Goal: Task Accomplishment & Management: Use online tool/utility

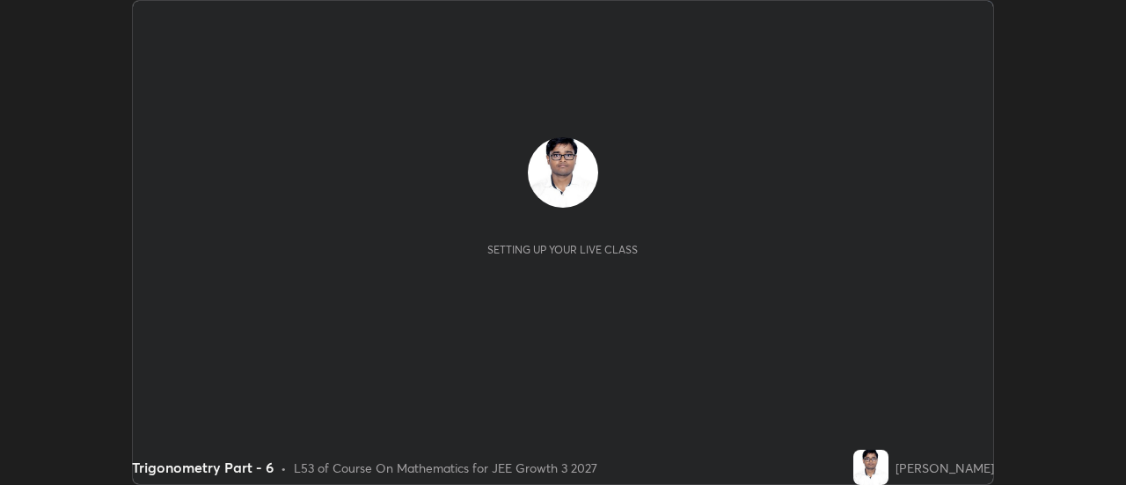
scroll to position [485, 1125]
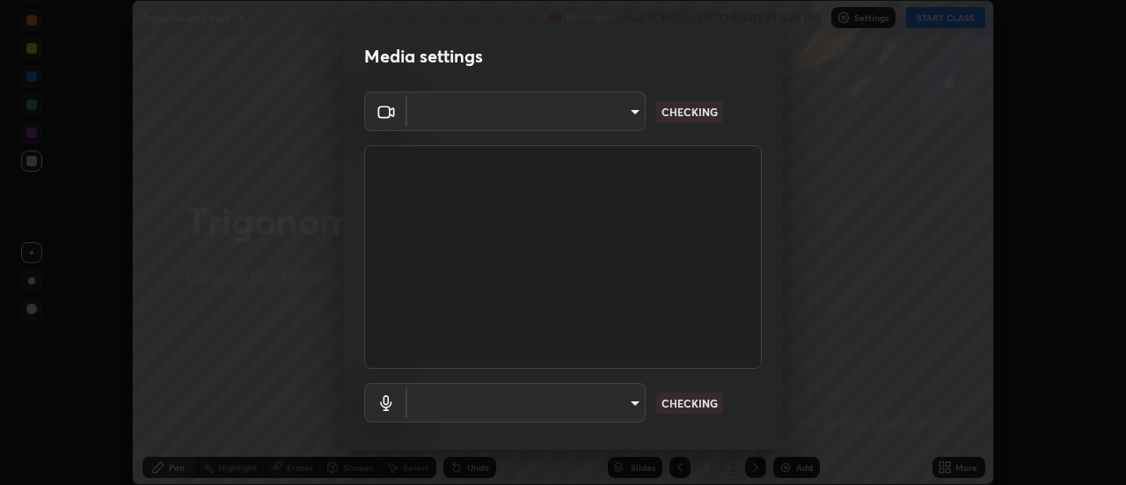
type input "e2aa400b7bb40988937289f1826270d99bb774d75893401bafd8ee5ef144e594"
type input "default"
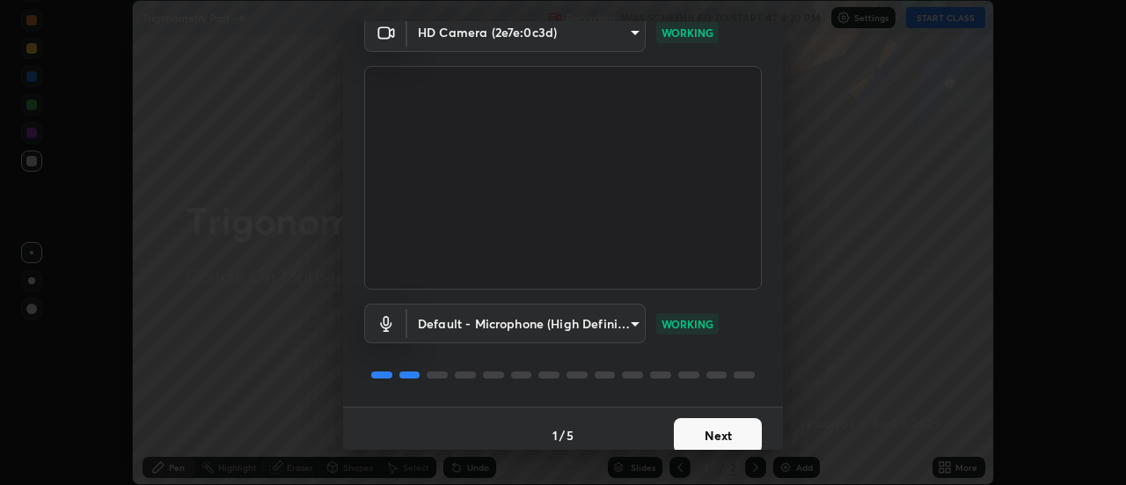
scroll to position [92, 0]
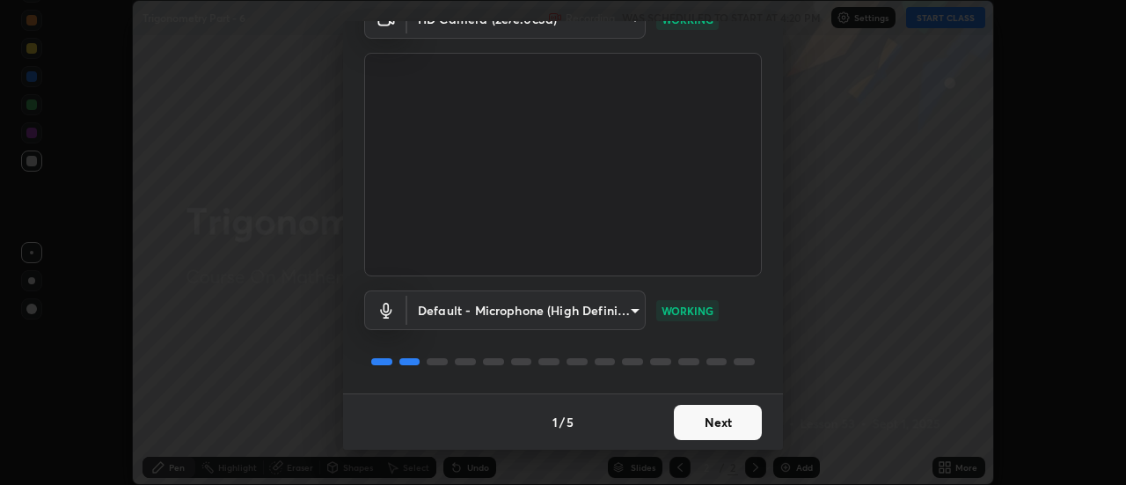
click at [727, 425] on button "Next" at bounding box center [718, 422] width 88 height 35
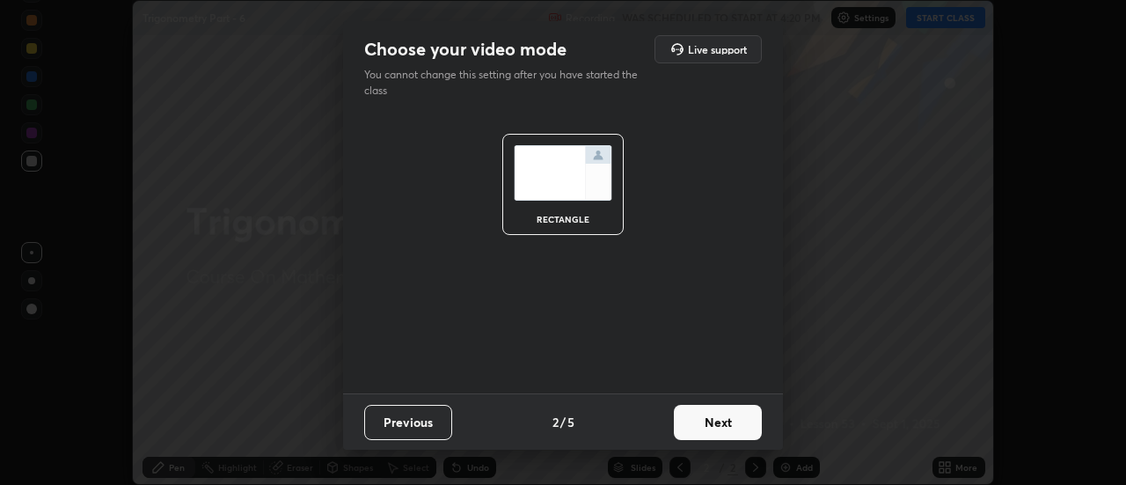
scroll to position [0, 0]
click at [726, 418] on button "Next" at bounding box center [718, 422] width 88 height 35
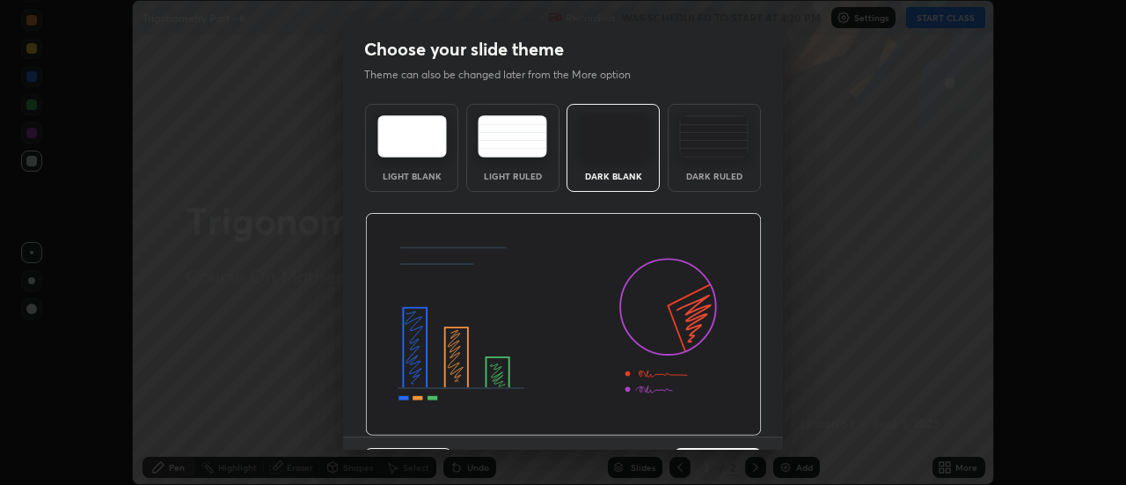
scroll to position [43, 0]
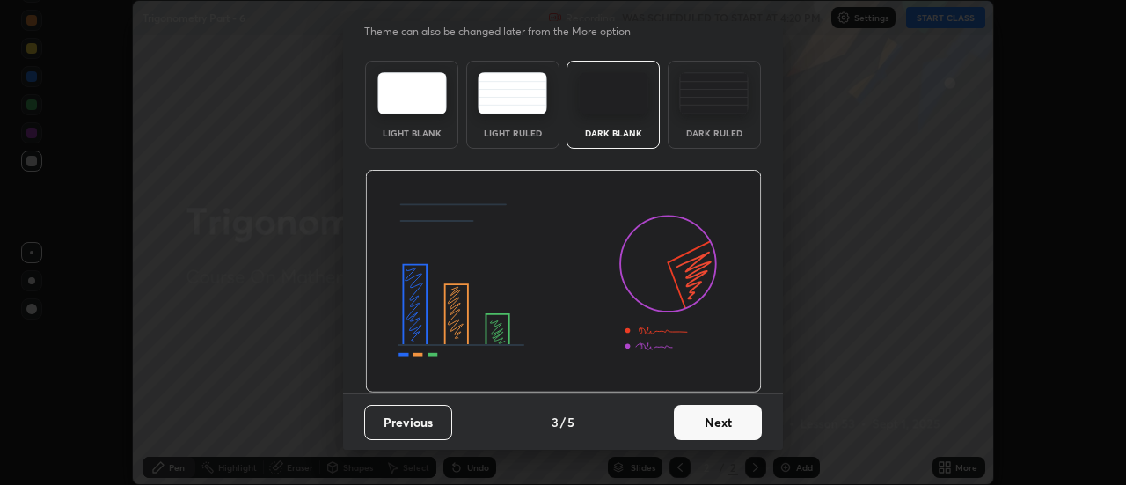
click at [722, 424] on button "Next" at bounding box center [718, 422] width 88 height 35
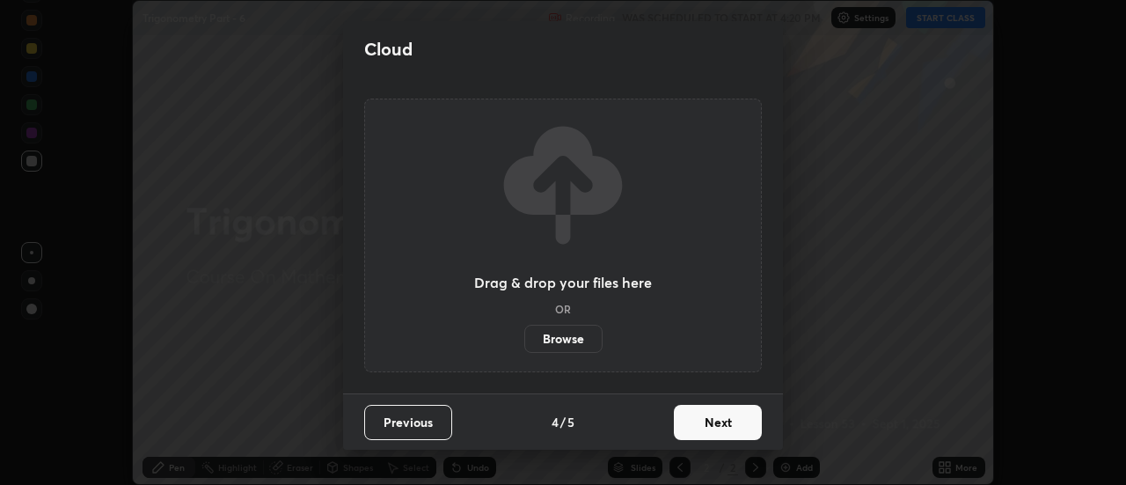
click at [728, 428] on button "Next" at bounding box center [718, 422] width 88 height 35
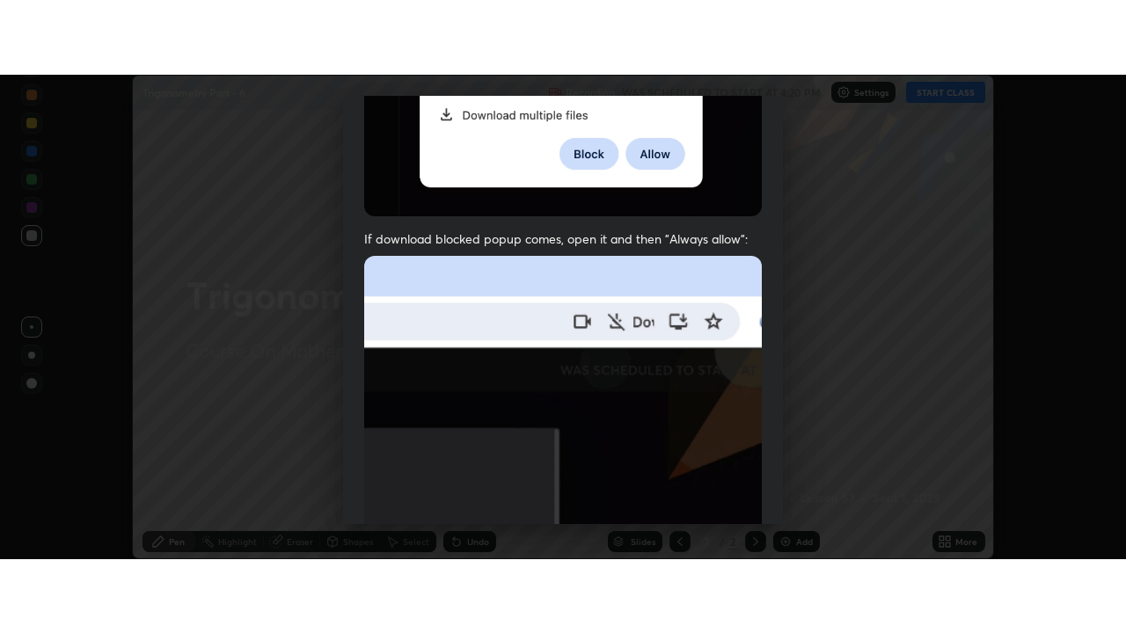
scroll to position [451, 0]
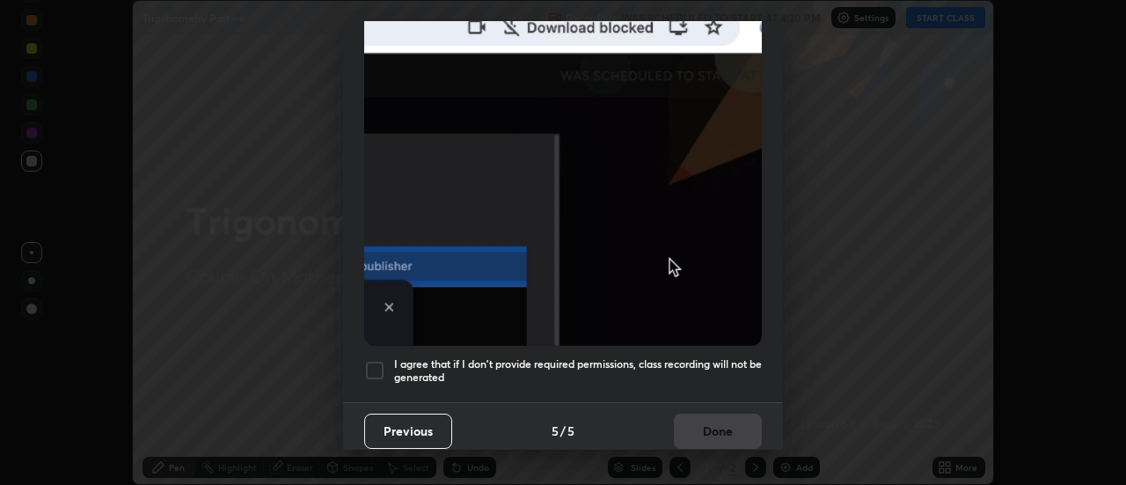
click at [708, 370] on h5 "I agree that if I don't provide required permissions, class recording will not …" at bounding box center [578, 370] width 368 height 27
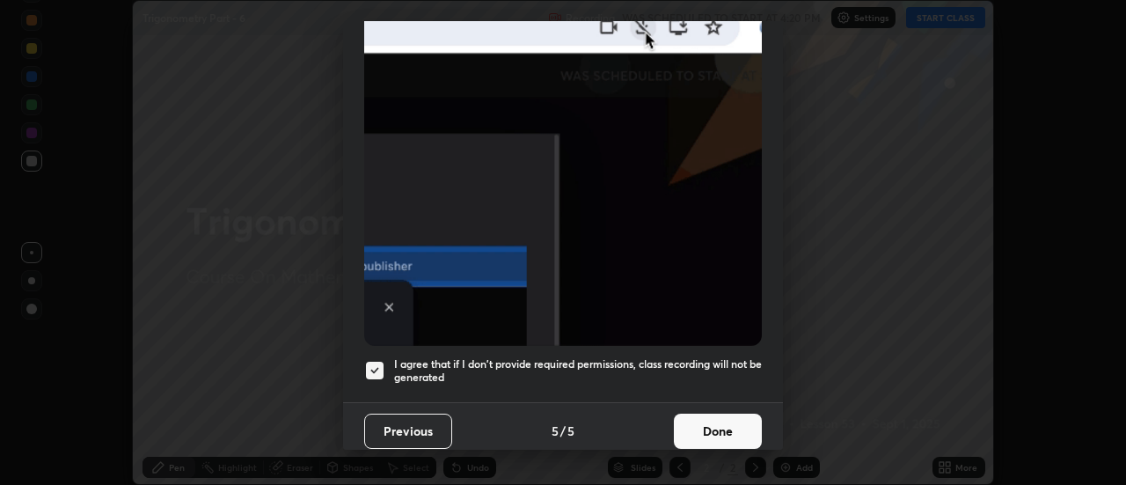
click at [720, 433] on button "Done" at bounding box center [718, 430] width 88 height 35
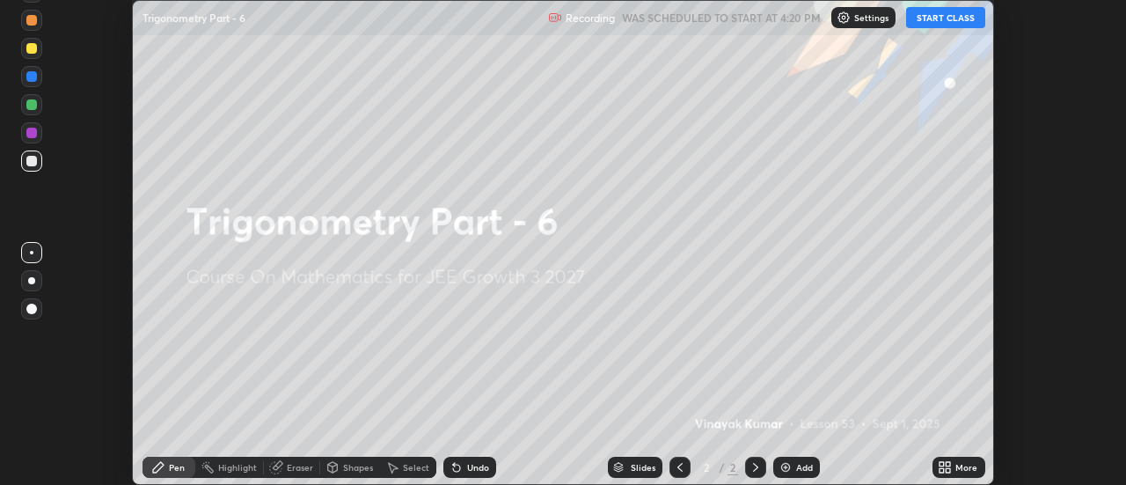
click at [952, 11] on button "START CLASS" at bounding box center [945, 17] width 79 height 21
click at [963, 465] on div "More" at bounding box center [966, 467] width 22 height 9
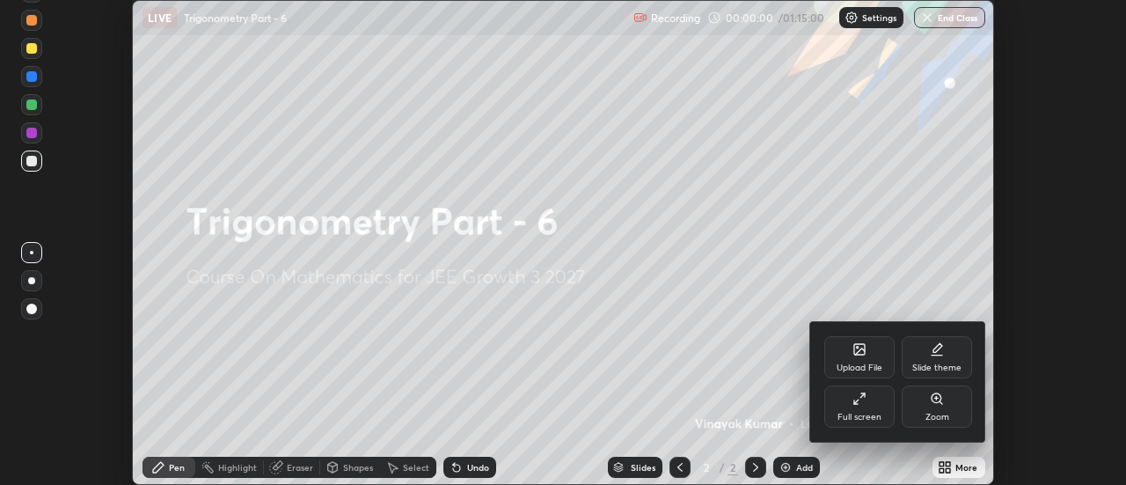
click at [862, 405] on div "Full screen" at bounding box center [859, 406] width 70 height 42
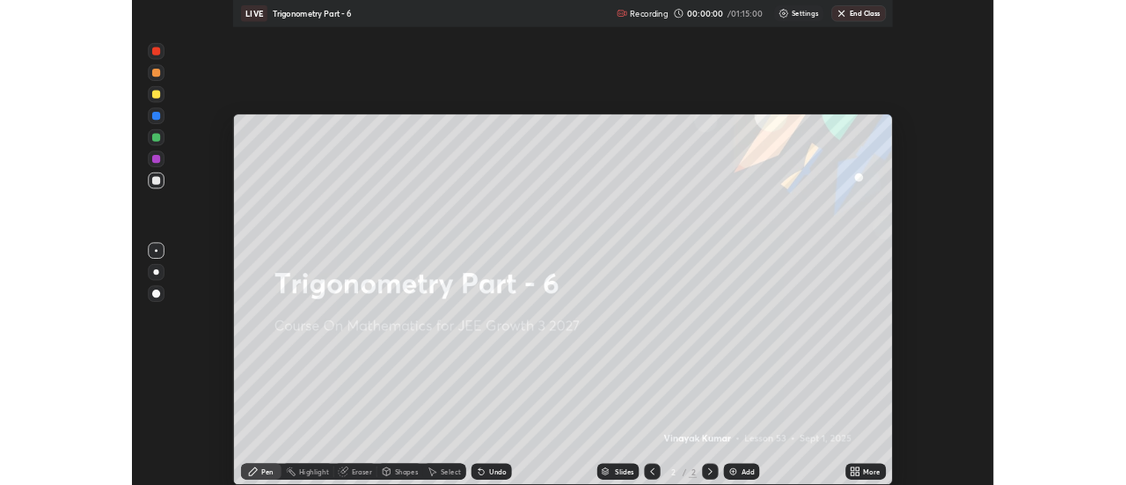
scroll to position [633, 1126]
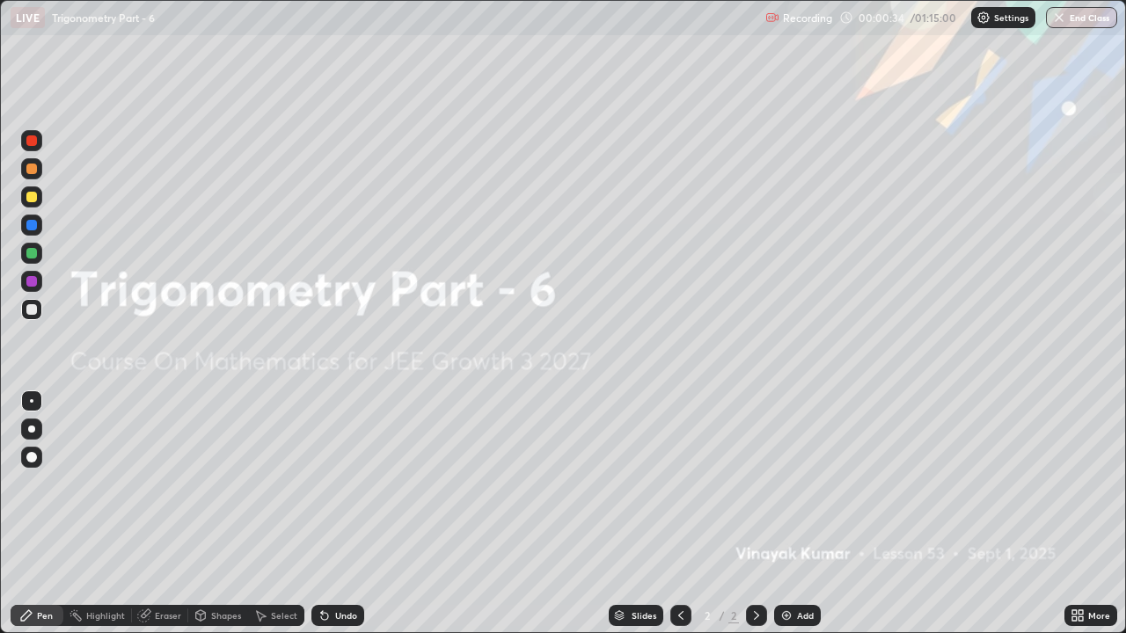
click at [791, 484] on div "Add" at bounding box center [797, 615] width 47 height 21
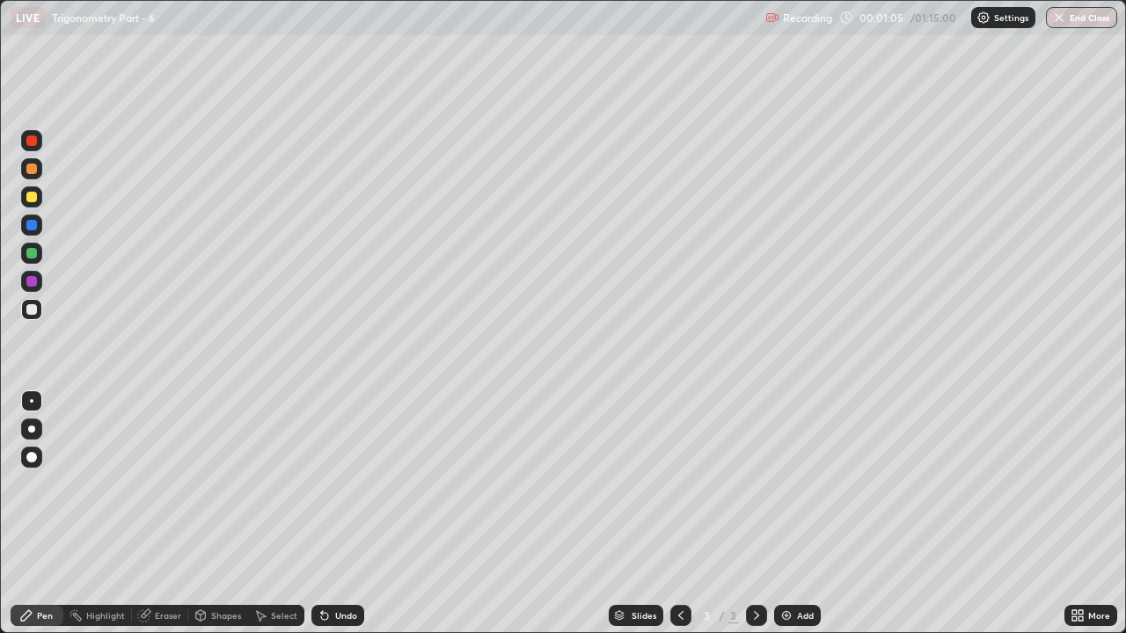
click at [340, 484] on div "Undo" at bounding box center [346, 615] width 22 height 9
click at [338, 484] on div "Undo" at bounding box center [346, 615] width 22 height 9
click at [347, 484] on div "Undo" at bounding box center [337, 615] width 53 height 21
click at [342, 484] on div "Undo" at bounding box center [346, 615] width 22 height 9
click at [336, 484] on div "Undo" at bounding box center [346, 615] width 22 height 9
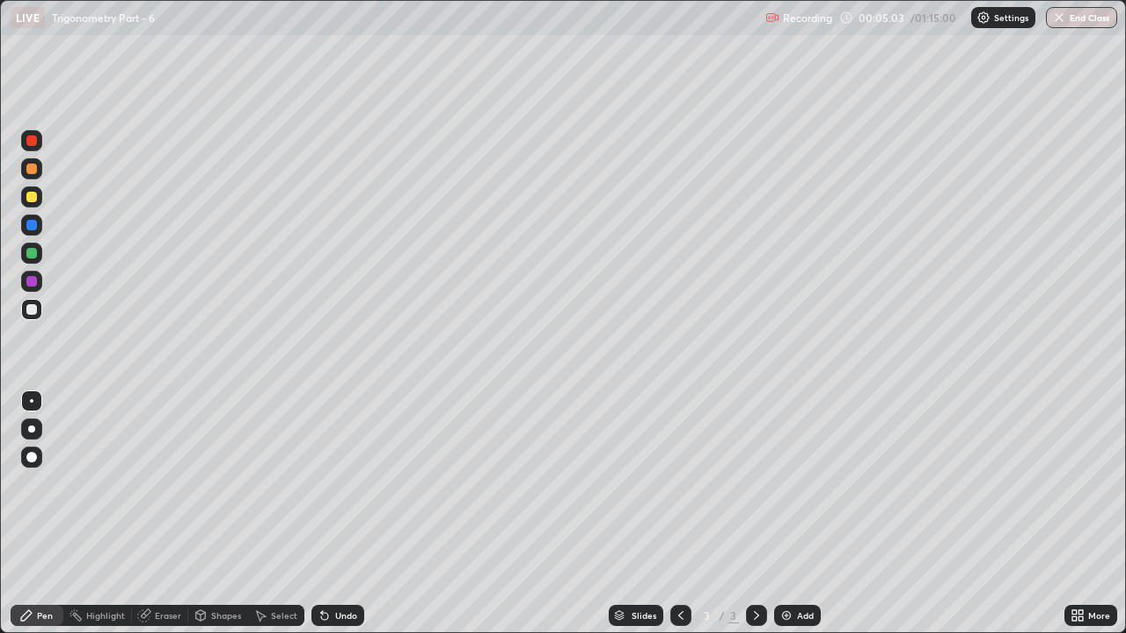
click at [339, 484] on div "Undo" at bounding box center [337, 615] width 53 height 21
click at [342, 484] on div "Undo" at bounding box center [337, 615] width 53 height 21
click at [792, 484] on div "Add" at bounding box center [797, 615] width 47 height 21
click at [28, 141] on div at bounding box center [31, 140] width 11 height 11
click at [679, 484] on icon at bounding box center [681, 616] width 14 height 14
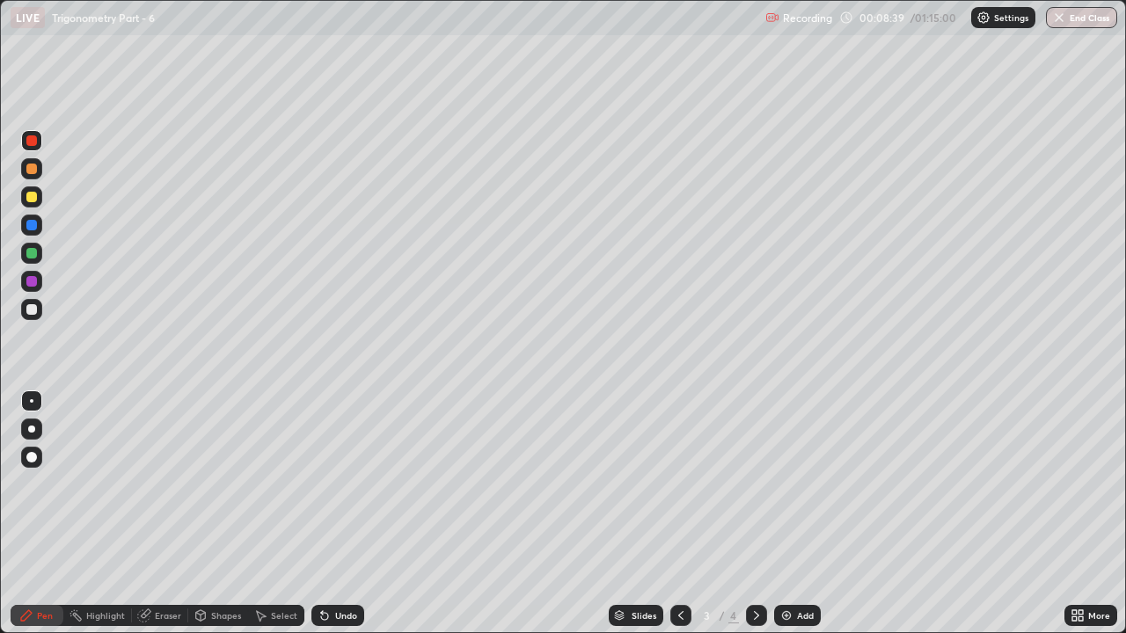
click at [757, 484] on icon at bounding box center [756, 616] width 14 height 14
click at [791, 484] on div "Add" at bounding box center [797, 615] width 47 height 21
click at [164, 484] on div "Eraser" at bounding box center [168, 615] width 26 height 9
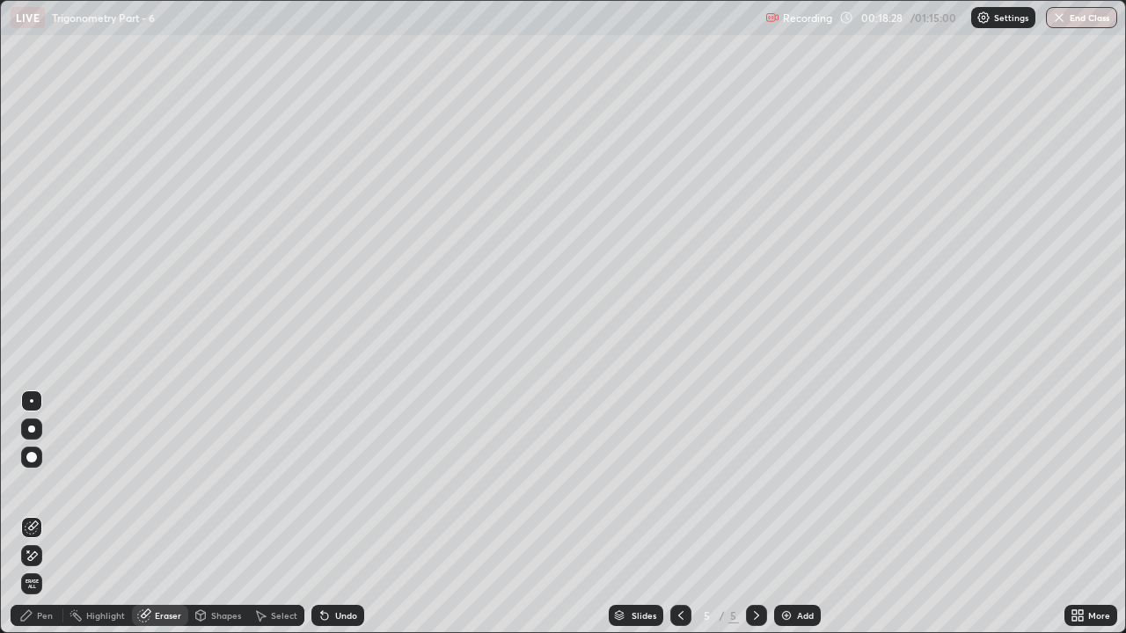
click at [35, 484] on icon at bounding box center [32, 556] width 14 height 15
click at [45, 484] on div "Pen" at bounding box center [45, 615] width 16 height 9
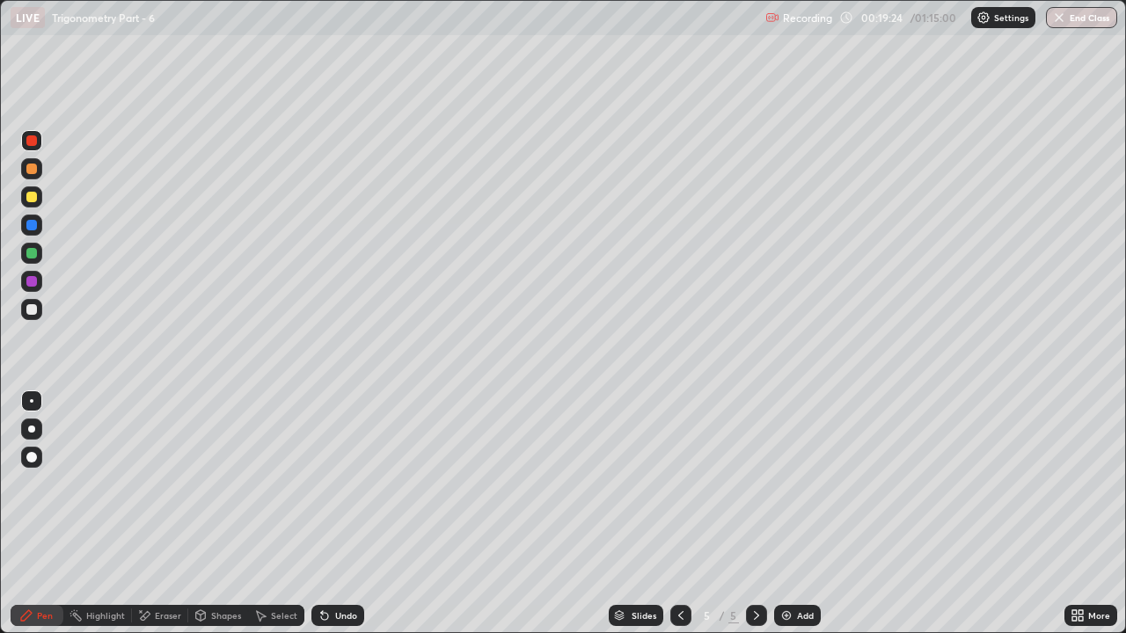
click at [792, 484] on div "Add" at bounding box center [797, 615] width 47 height 21
click at [322, 484] on icon at bounding box center [324, 616] width 7 height 7
click at [335, 484] on div "Undo" at bounding box center [346, 615] width 22 height 9
click at [342, 484] on div "Undo" at bounding box center [346, 615] width 22 height 9
click at [343, 484] on div "Undo" at bounding box center [346, 615] width 22 height 9
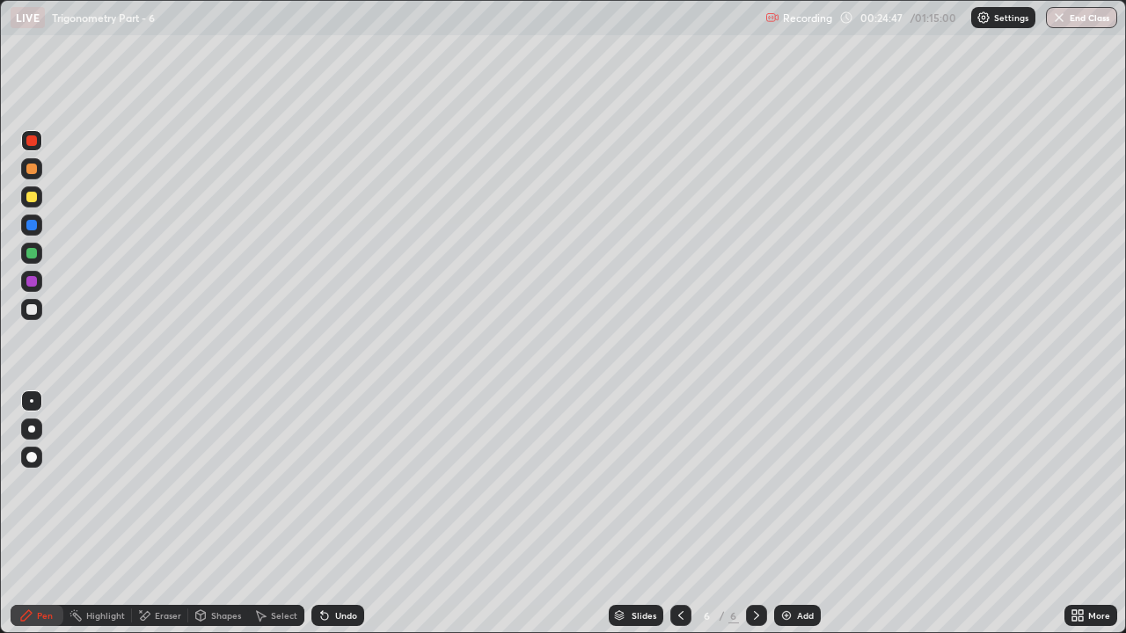
click at [158, 484] on div "Eraser" at bounding box center [168, 615] width 26 height 9
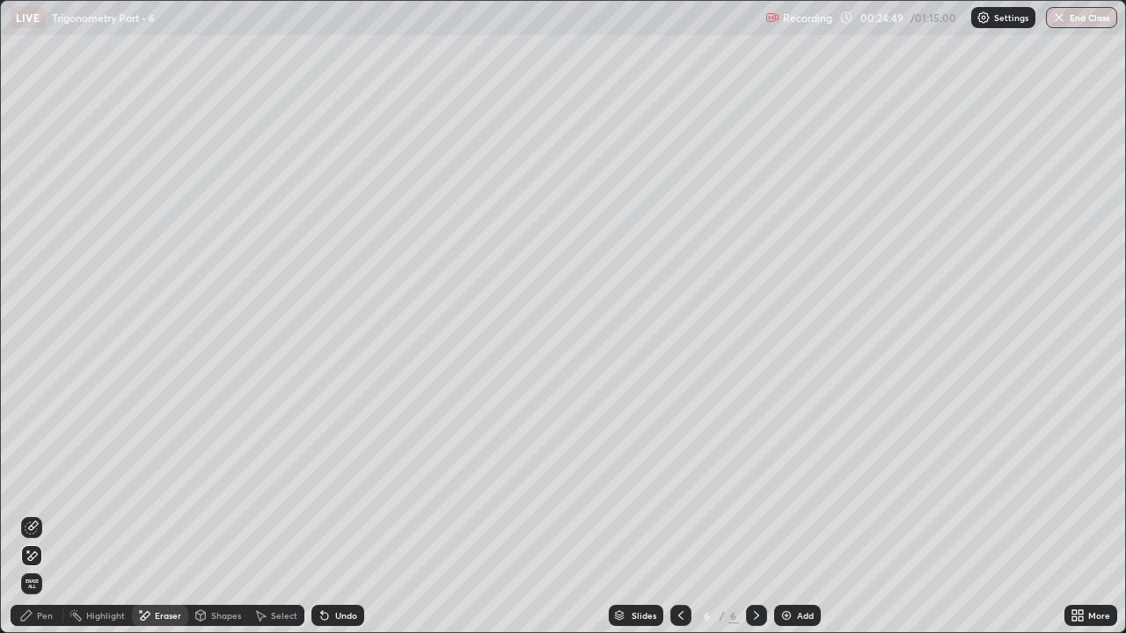
click at [39, 484] on div "Pen" at bounding box center [45, 615] width 16 height 9
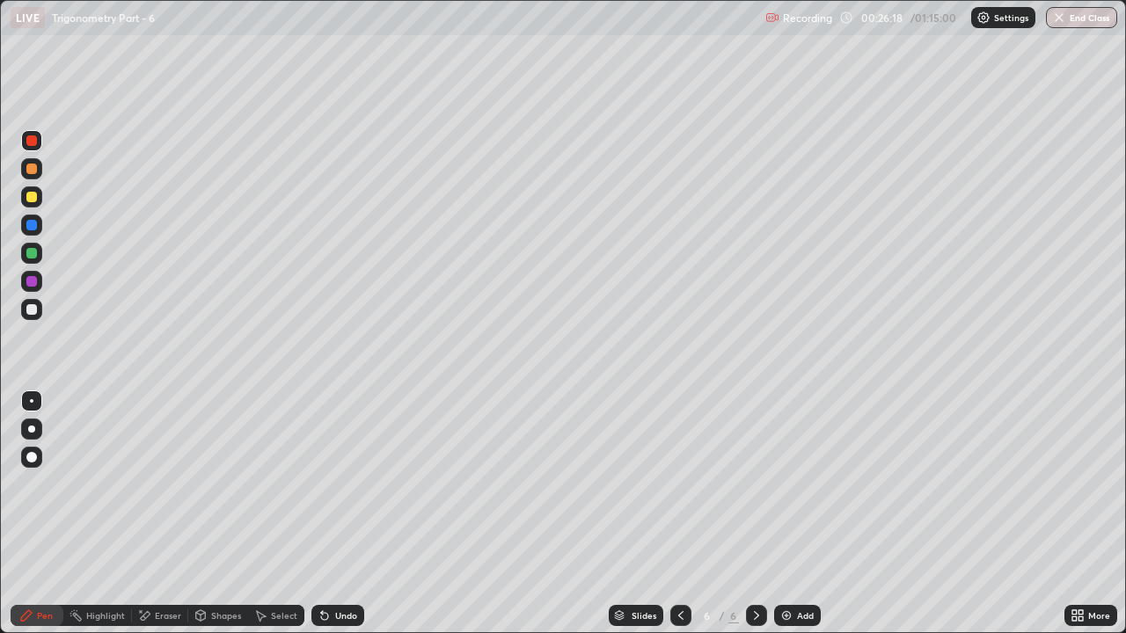
click at [800, 484] on div "Add" at bounding box center [797, 615] width 47 height 21
click at [324, 484] on icon at bounding box center [324, 616] width 7 height 7
click at [332, 484] on div "Undo" at bounding box center [337, 615] width 53 height 21
click at [342, 484] on div "Undo" at bounding box center [337, 615] width 53 height 21
click at [797, 484] on div "Add" at bounding box center [805, 615] width 17 height 9
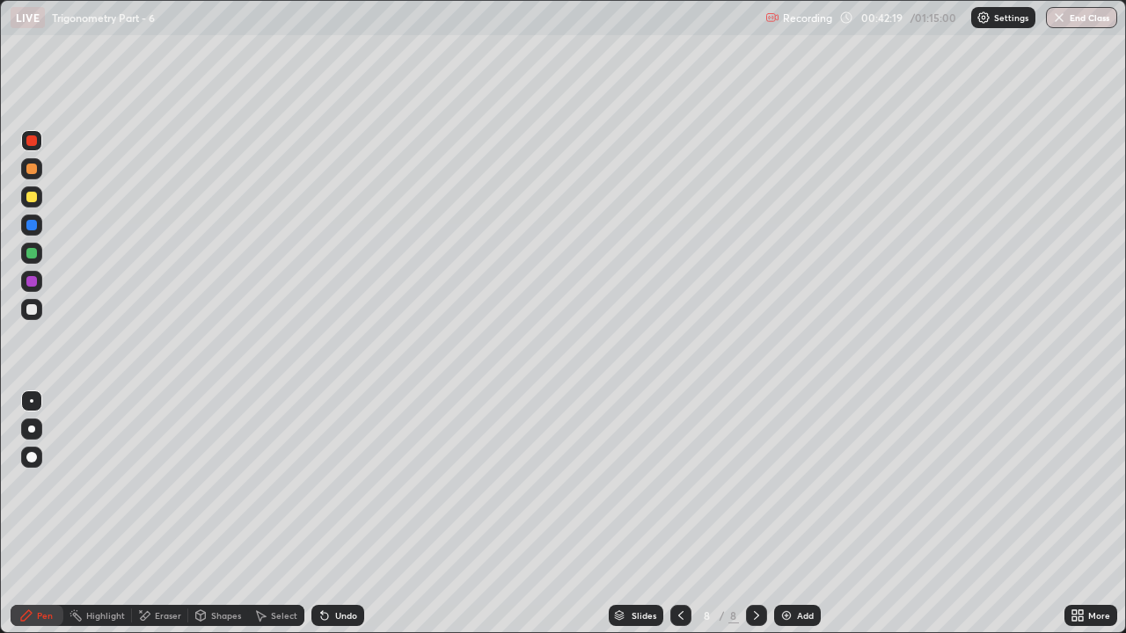
click at [331, 484] on div "Undo" at bounding box center [337, 615] width 53 height 21
click at [322, 484] on icon at bounding box center [324, 616] width 7 height 7
click at [802, 484] on div "Add" at bounding box center [797, 615] width 47 height 21
click at [671, 484] on div at bounding box center [680, 615] width 21 height 21
click at [755, 484] on icon at bounding box center [756, 616] width 14 height 14
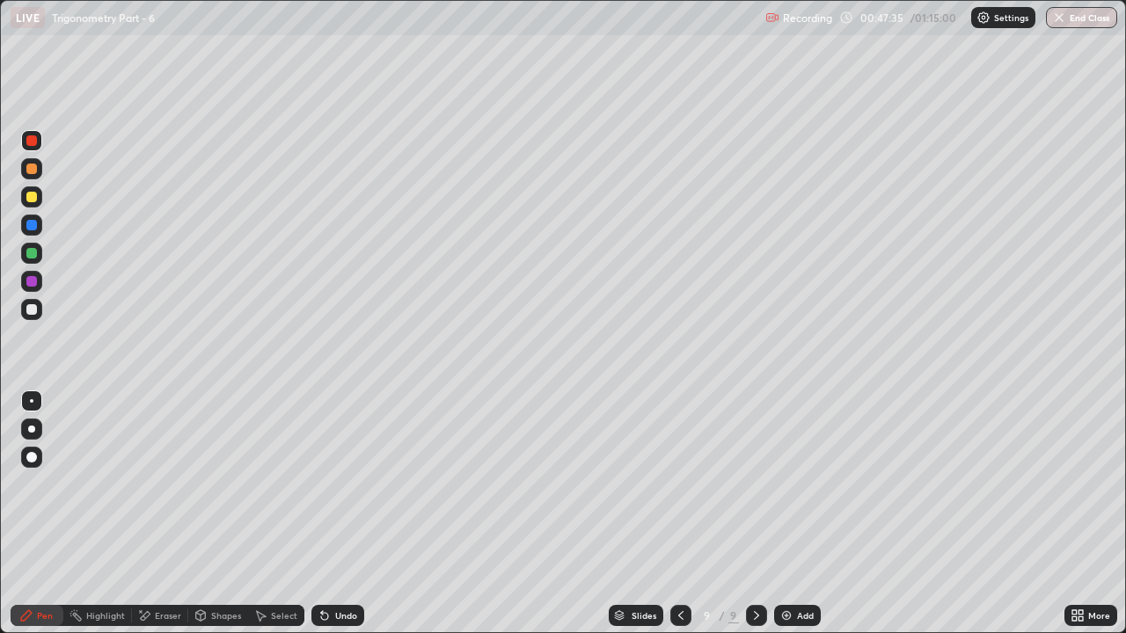
click at [35, 167] on div at bounding box center [31, 169] width 11 height 11
click at [803, 484] on div "Add" at bounding box center [805, 615] width 17 height 9
click at [1069, 20] on button "End Class" at bounding box center [1081, 17] width 71 height 21
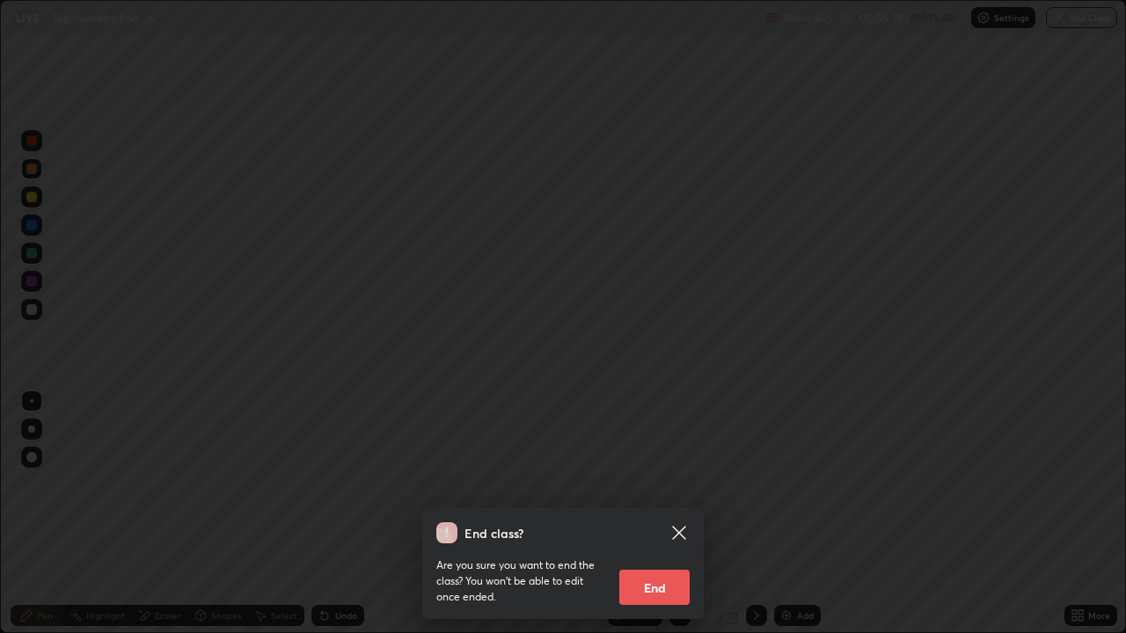
click at [657, 484] on button "End" at bounding box center [654, 587] width 70 height 35
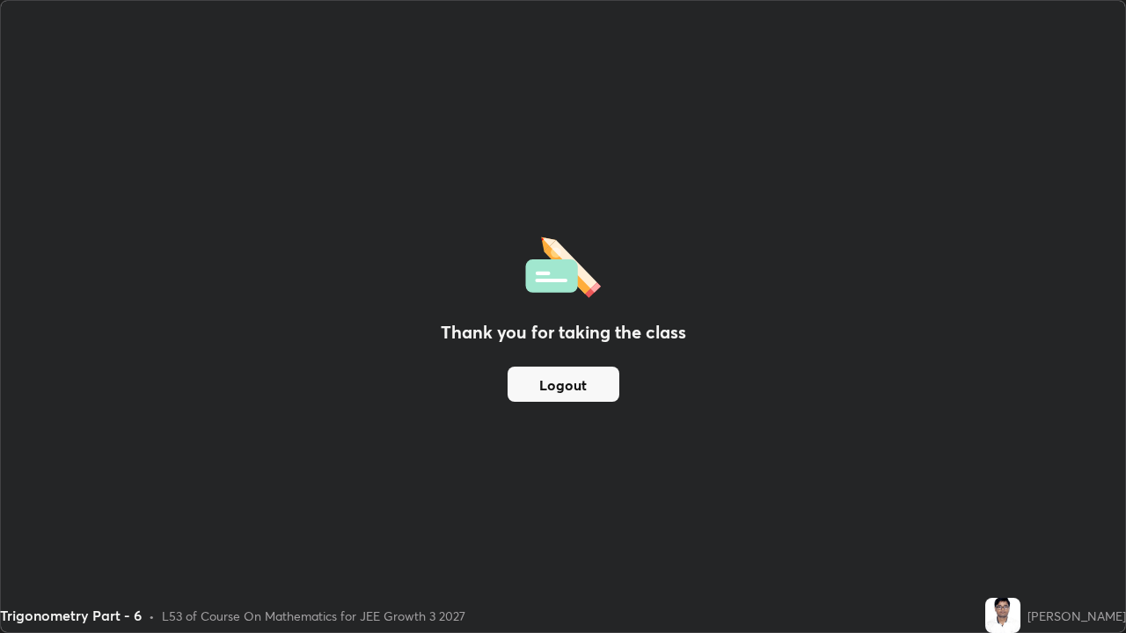
click at [589, 376] on button "Logout" at bounding box center [563, 384] width 112 height 35
click at [596, 377] on button "Logout" at bounding box center [563, 384] width 112 height 35
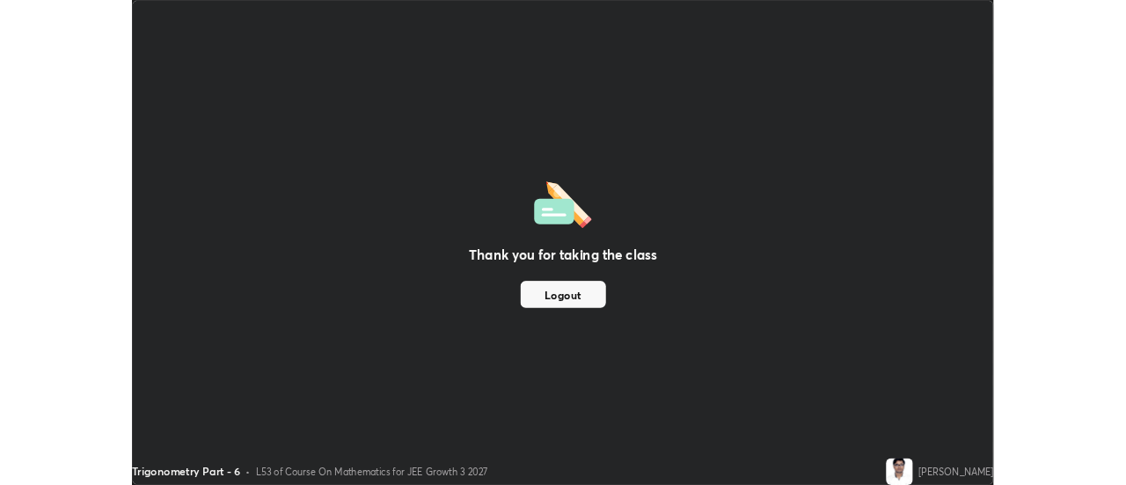
scroll to position [87455, 86814]
